Goal: Find specific page/section: Find specific page/section

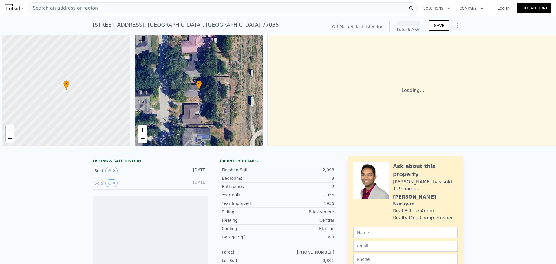
scroll to position [0, 2]
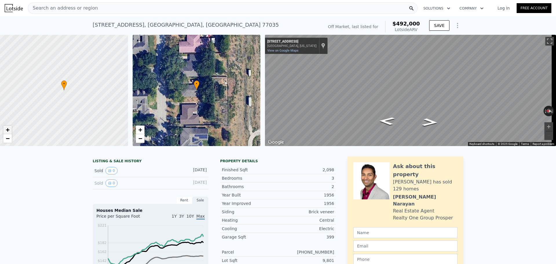
click at [6, 128] on span "+" at bounding box center [8, 129] width 4 height 7
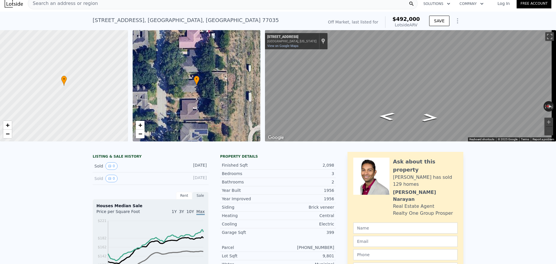
scroll to position [2, 0]
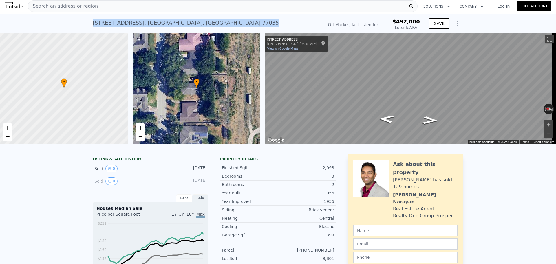
drag, startPoint x: 91, startPoint y: 22, endPoint x: 190, endPoint y: 19, distance: 98.9
click at [190, 19] on div "10403 Greenwillow St , Houston , TX 77035 No sales on record (~ARV $492k )" at bounding box center [207, 25] width 229 height 16
copy div "10403 Greenwillow St , Houston , TX 77035"
click at [8, 128] on span "+" at bounding box center [8, 127] width 4 height 7
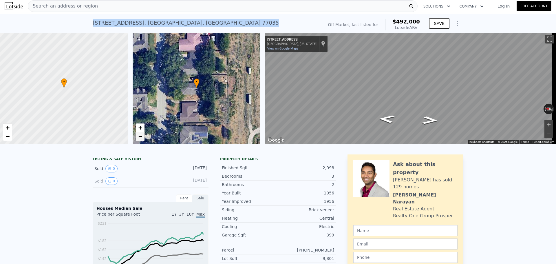
click at [141, 135] on span "−" at bounding box center [140, 136] width 4 height 7
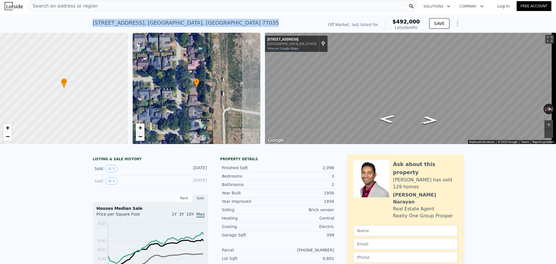
click at [141, 135] on span "−" at bounding box center [140, 136] width 4 height 7
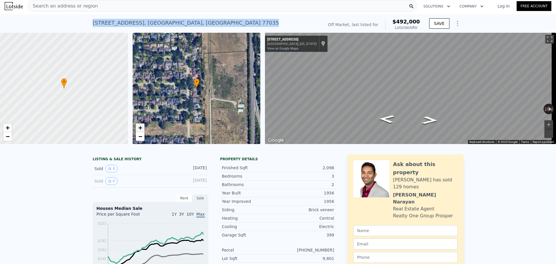
click at [143, 130] on link "+" at bounding box center [140, 127] width 9 height 9
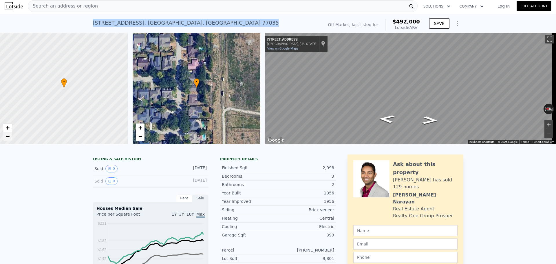
click at [9, 136] on span "−" at bounding box center [8, 136] width 4 height 7
click at [8, 126] on span "+" at bounding box center [8, 127] width 4 height 7
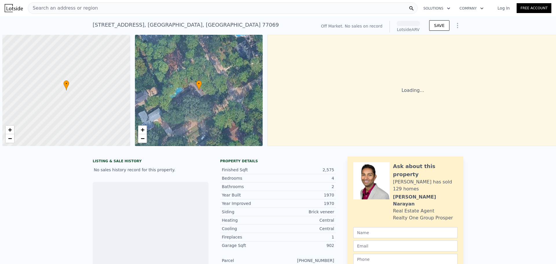
scroll to position [0, 2]
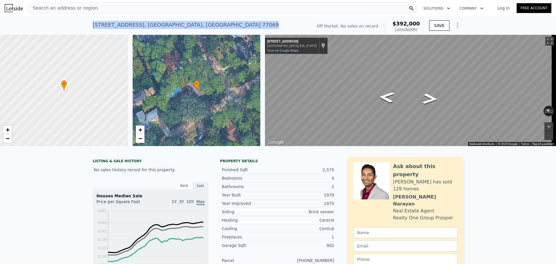
drag, startPoint x: 91, startPoint y: 24, endPoint x: 199, endPoint y: 26, distance: 107.8
click at [199, 26] on div "[STREET_ADDRESS]" at bounding box center [186, 25] width 186 height 8
copy div "[STREET_ADDRESS]"
click at [142, 139] on span "−" at bounding box center [140, 138] width 4 height 7
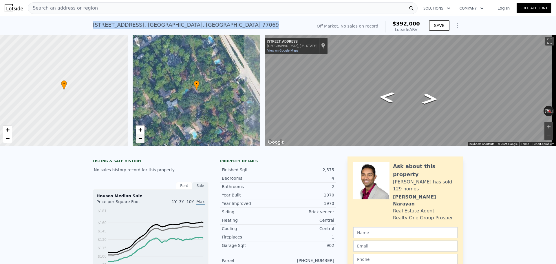
click at [142, 139] on span "−" at bounding box center [140, 138] width 4 height 7
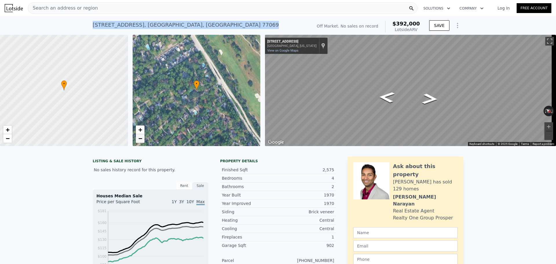
click at [142, 139] on span "−" at bounding box center [140, 138] width 4 height 7
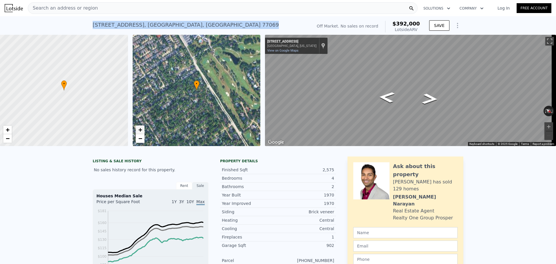
click at [141, 129] on span "+" at bounding box center [140, 129] width 4 height 7
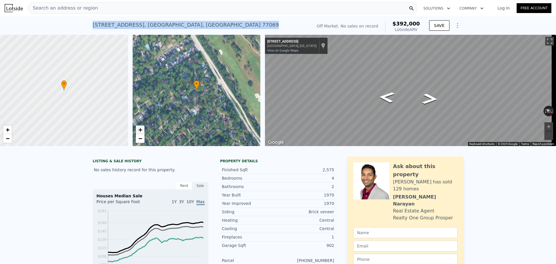
click at [142, 129] on span "+" at bounding box center [140, 129] width 4 height 7
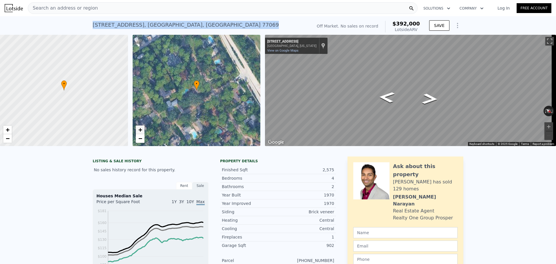
click at [142, 129] on span "+" at bounding box center [140, 129] width 4 height 7
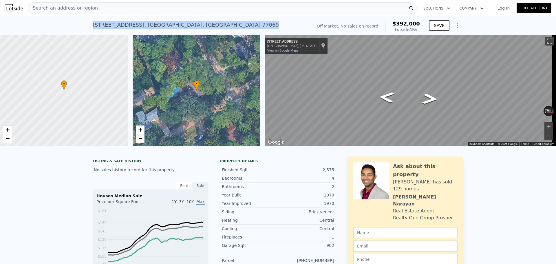
click at [142, 139] on span "−" at bounding box center [140, 138] width 4 height 7
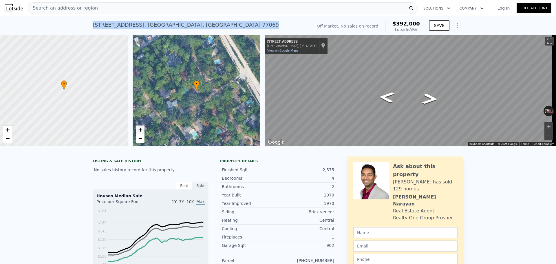
click at [142, 128] on span "+" at bounding box center [140, 129] width 4 height 7
